Goal: Task Accomplishment & Management: Manage account settings

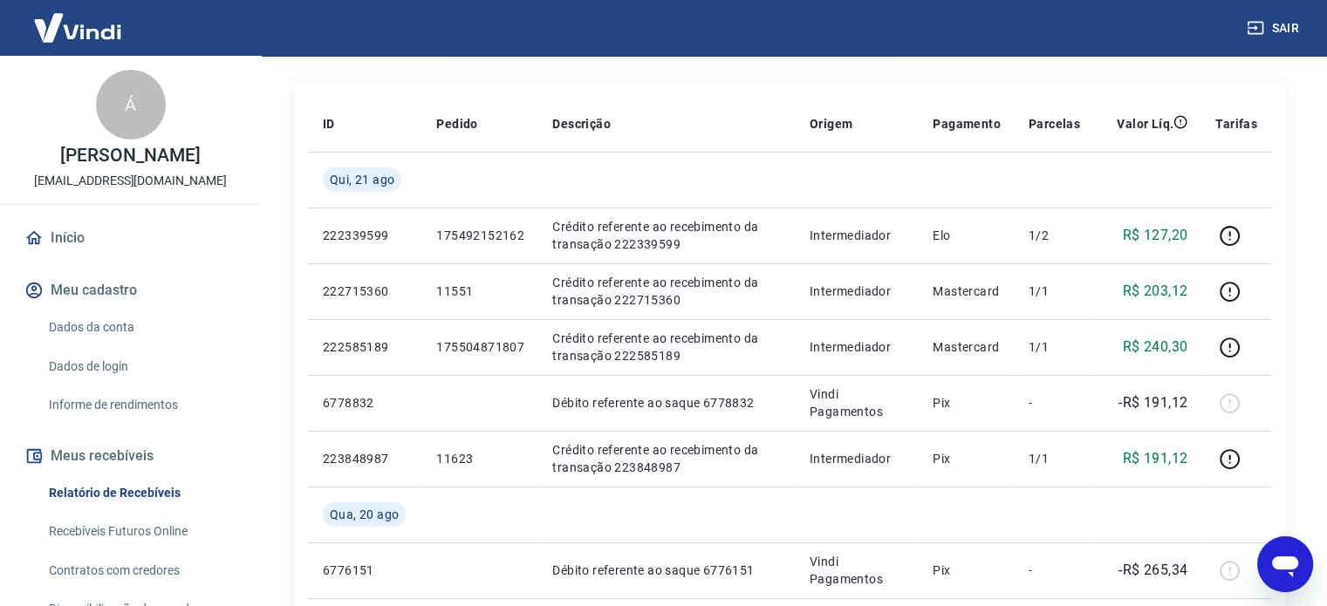
click at [90, 511] on link "Relatório de Recebíveis" at bounding box center [141, 493] width 198 height 36
click at [90, 540] on link "Recebíveis Futuros Online" at bounding box center [141, 532] width 198 height 36
click at [85, 255] on link "Início" at bounding box center [130, 238] width 219 height 38
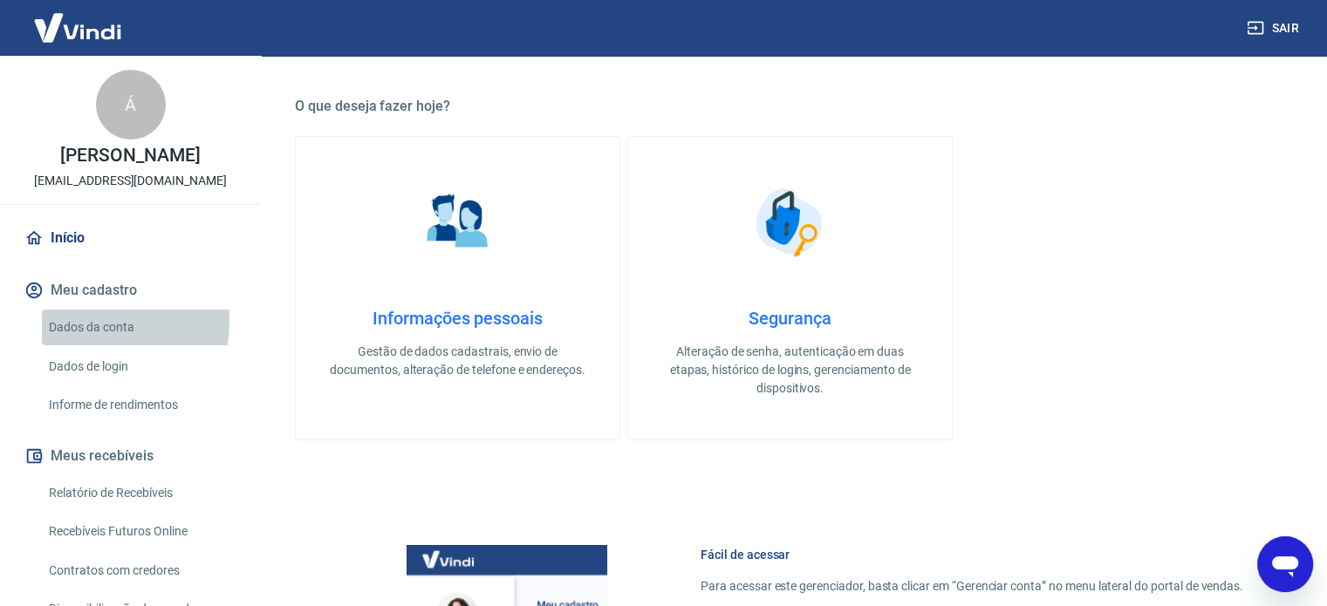
click at [60, 339] on link "Dados da conta" at bounding box center [141, 328] width 198 height 36
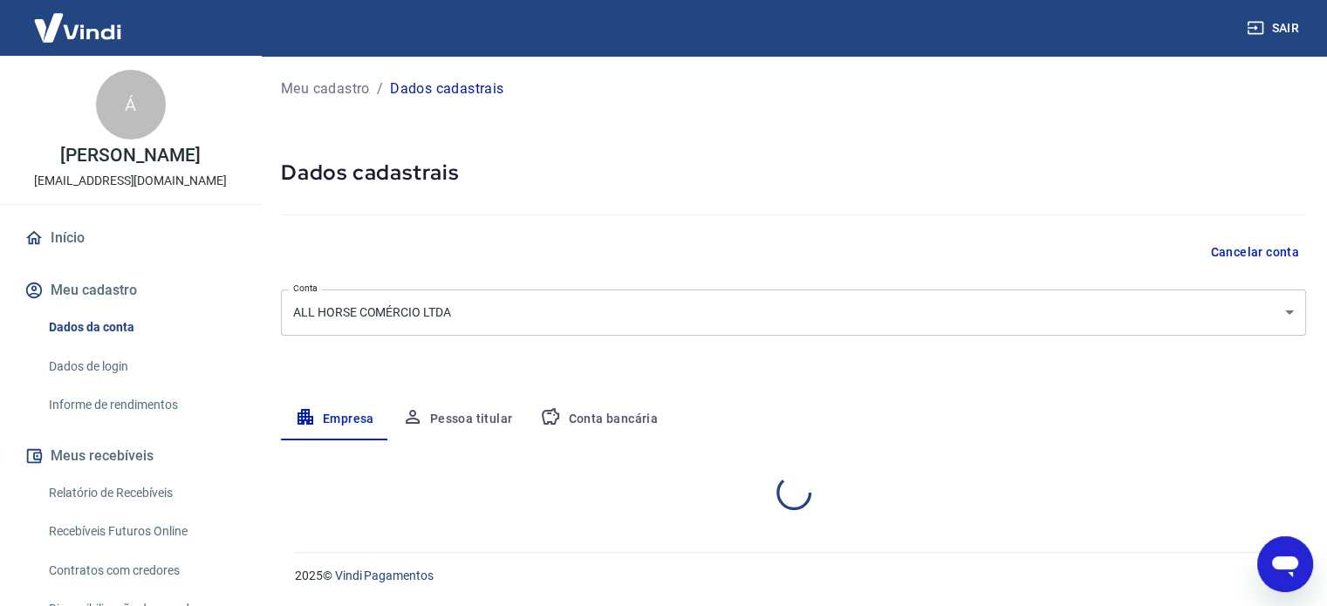
select select "SC"
select select "business"
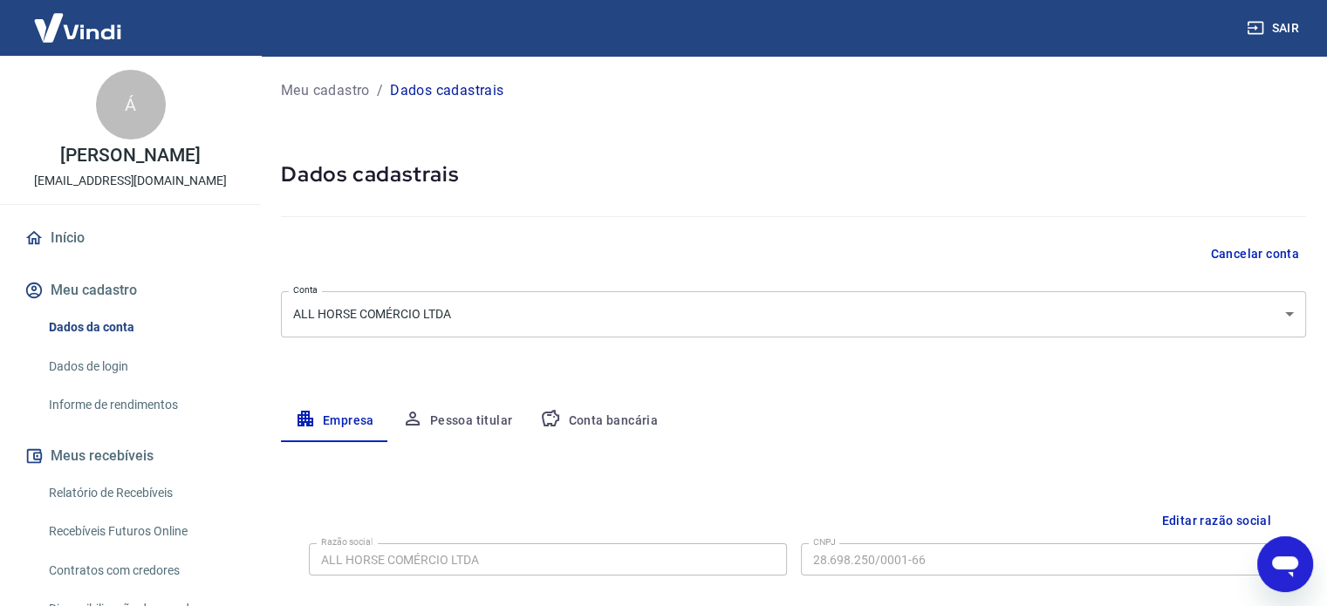
click at [116, 511] on link "Relatório de Recebíveis" at bounding box center [141, 493] width 198 height 36
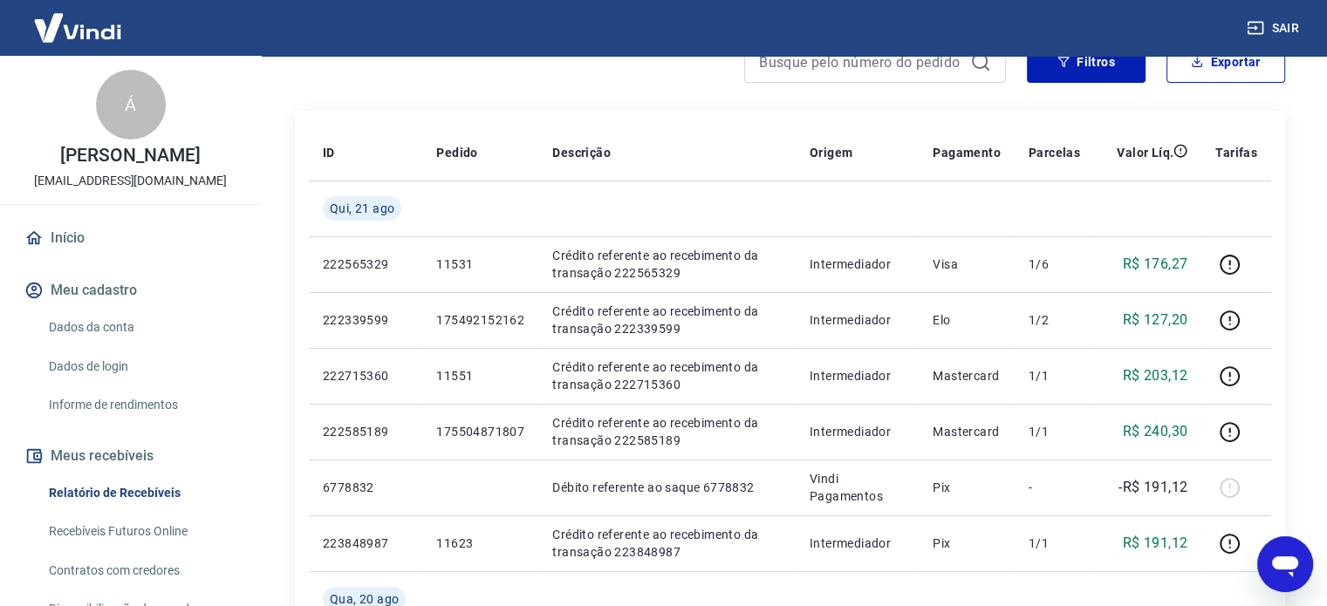
scroll to position [291, 0]
